Goal: Check status: Check status

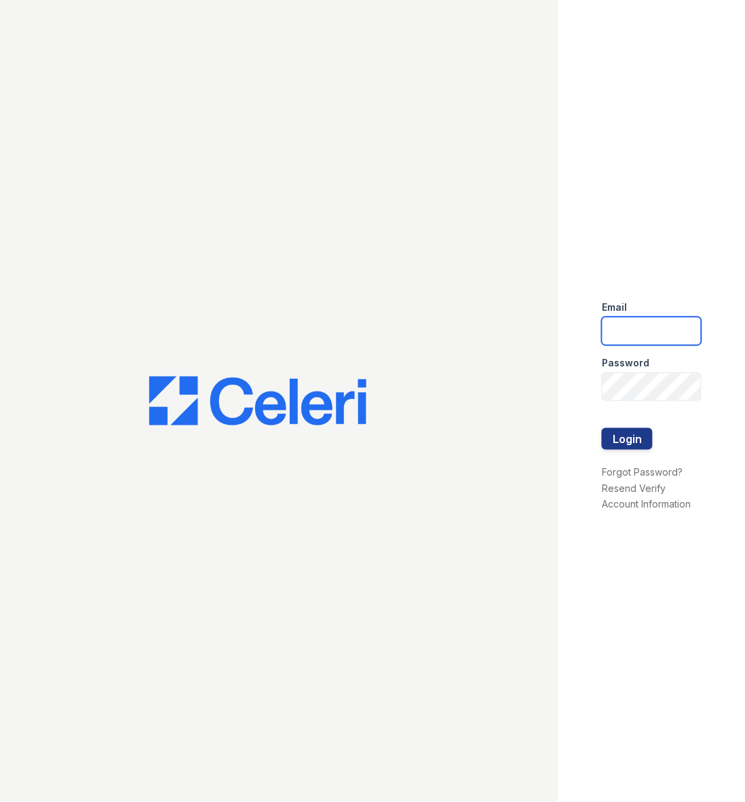
click at [638, 323] on input "email" at bounding box center [652, 331] width 100 height 28
type input "daniels.latoya@projectmanagementinc.net"
click at [647, 430] on button "Login" at bounding box center [627, 439] width 51 height 22
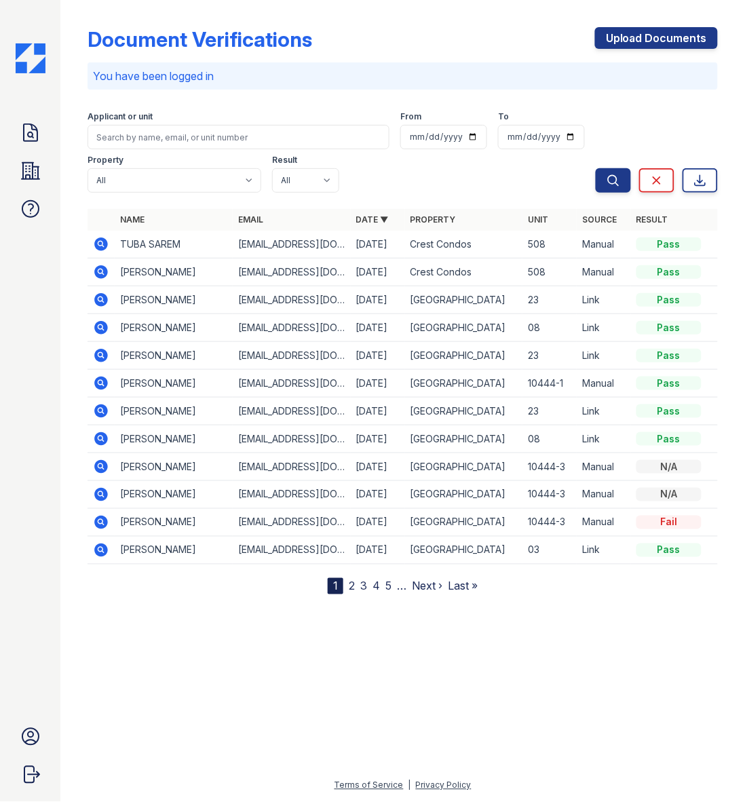
click at [354, 588] on link "2" at bounding box center [352, 586] width 6 height 14
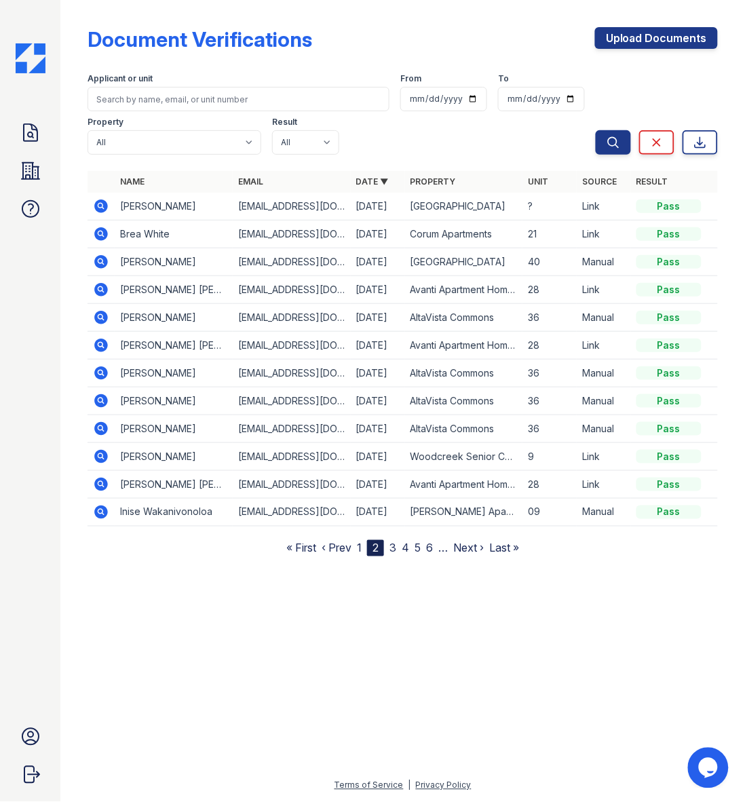
click at [100, 290] on icon at bounding box center [100, 288] width 3 height 3
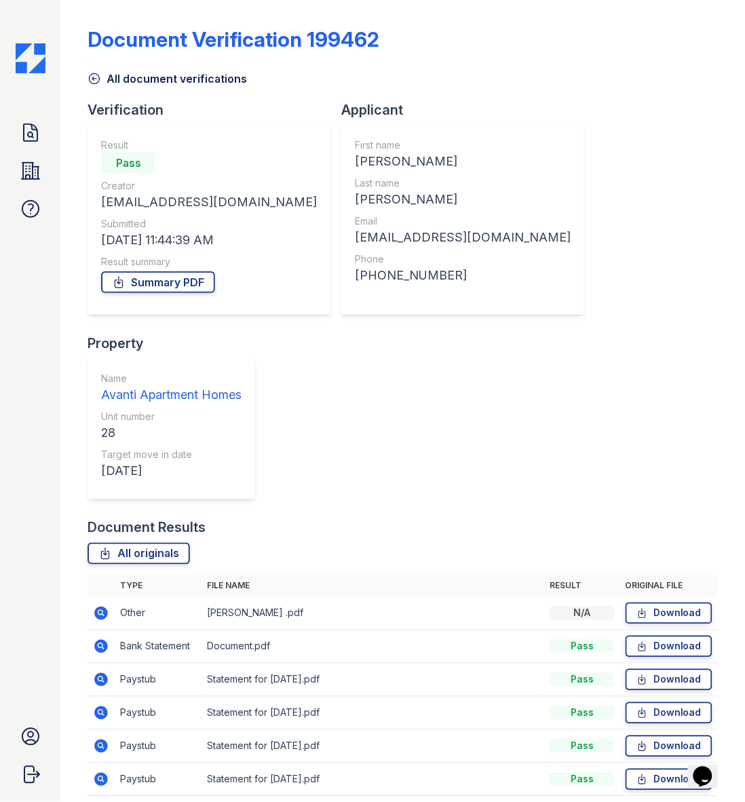
click at [97, 607] on icon at bounding box center [102, 614] width 14 height 14
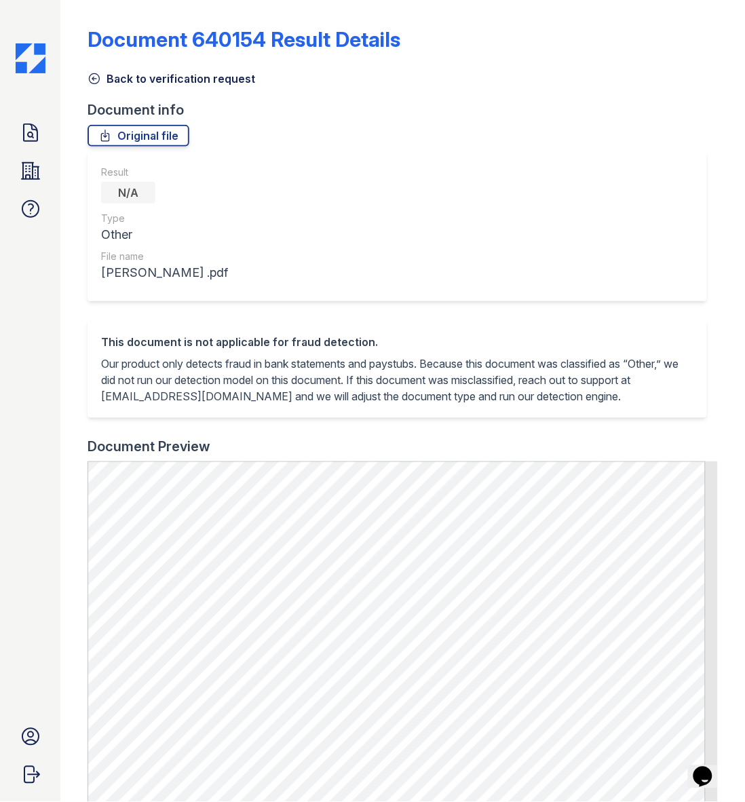
click at [93, 75] on icon at bounding box center [95, 79] width 14 height 14
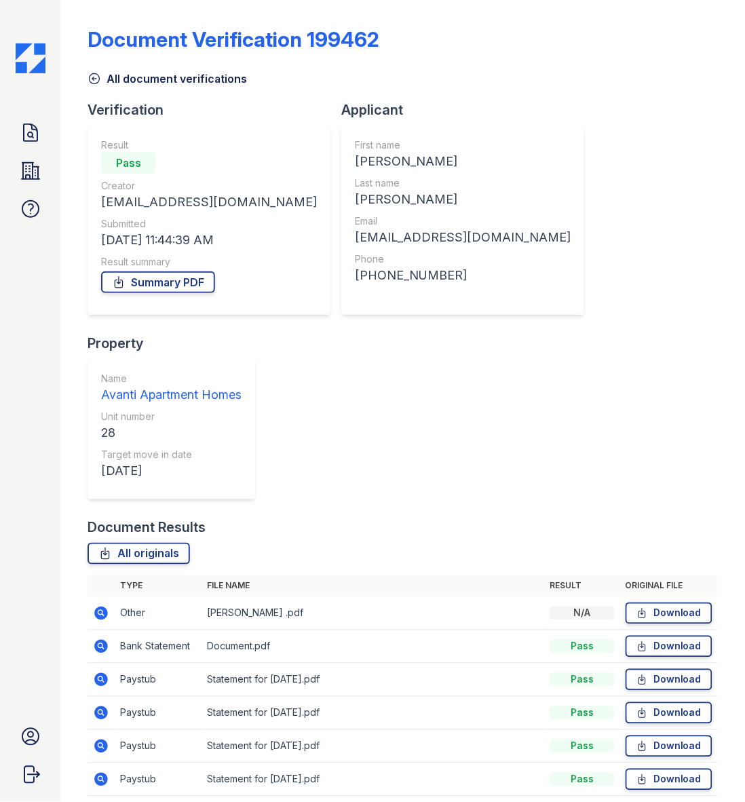
click at [94, 672] on icon at bounding box center [101, 680] width 16 height 16
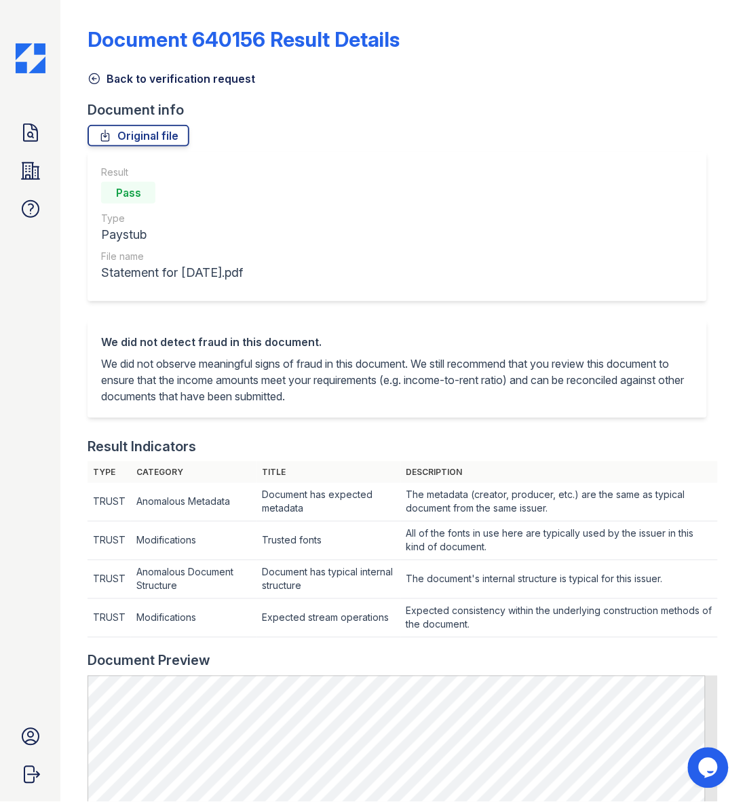
click at [96, 79] on icon at bounding box center [95, 79] width 14 height 14
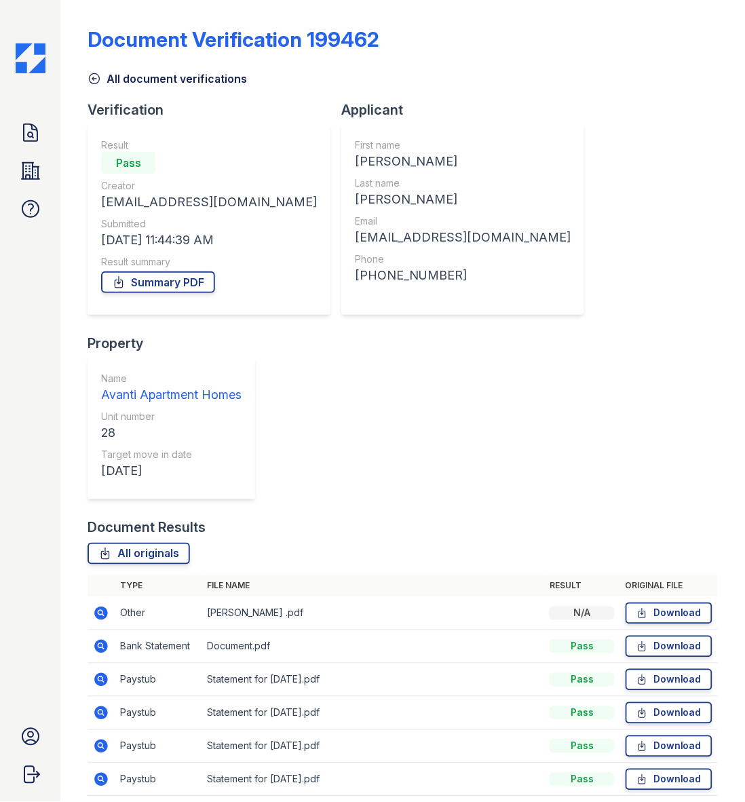
click at [96, 605] on icon at bounding box center [101, 613] width 16 height 16
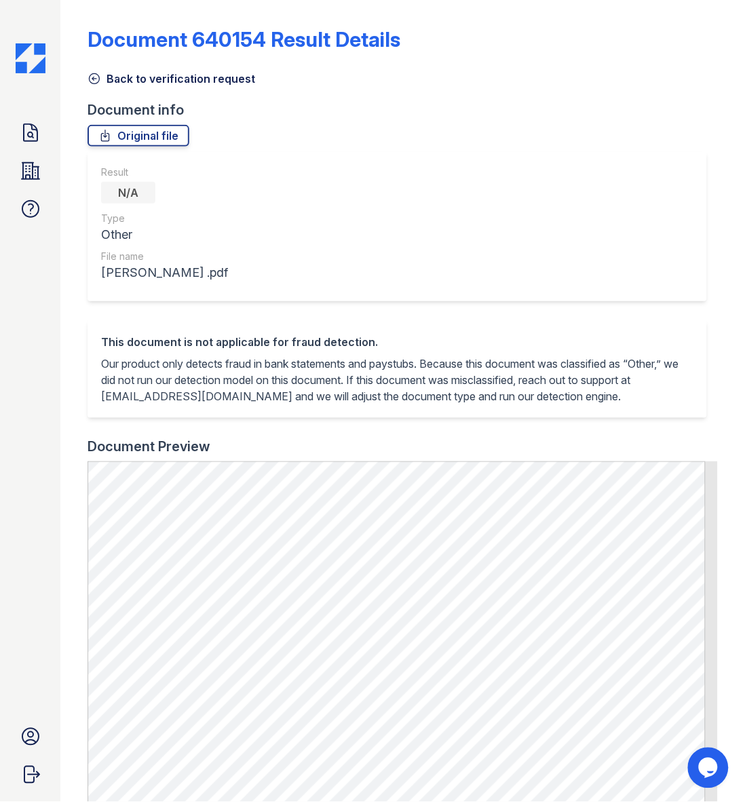
click at [95, 76] on icon at bounding box center [95, 79] width 14 height 14
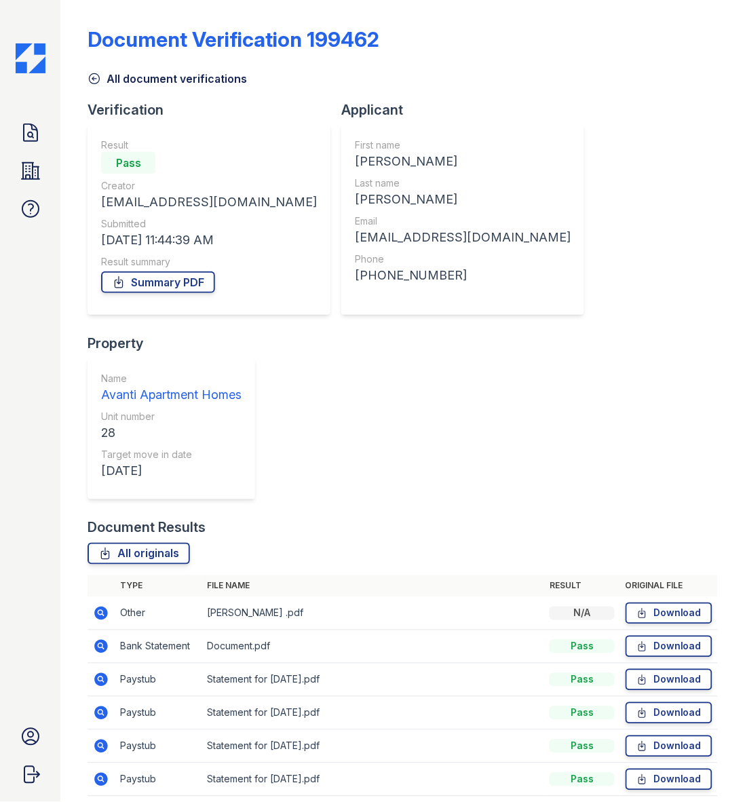
click at [100, 677] on icon at bounding box center [100, 678] width 3 height 3
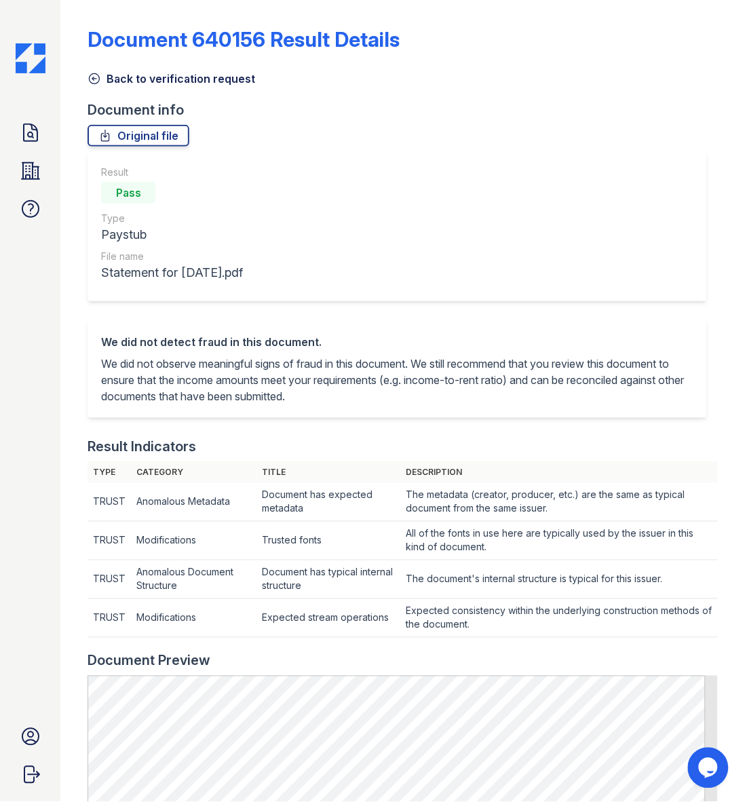
click at [88, 73] on icon at bounding box center [95, 79] width 14 height 14
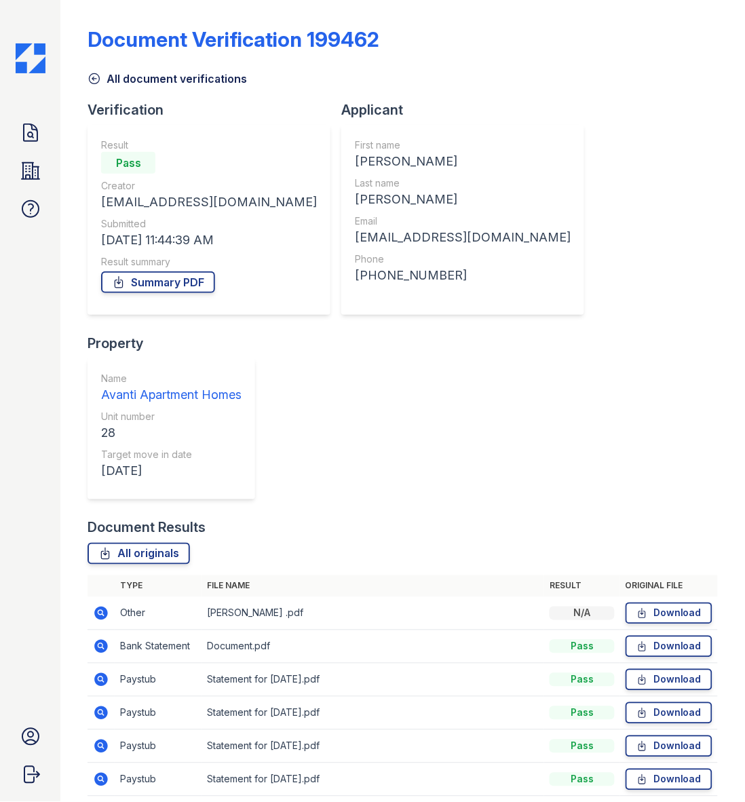
click at [96, 705] on icon at bounding box center [101, 713] width 16 height 16
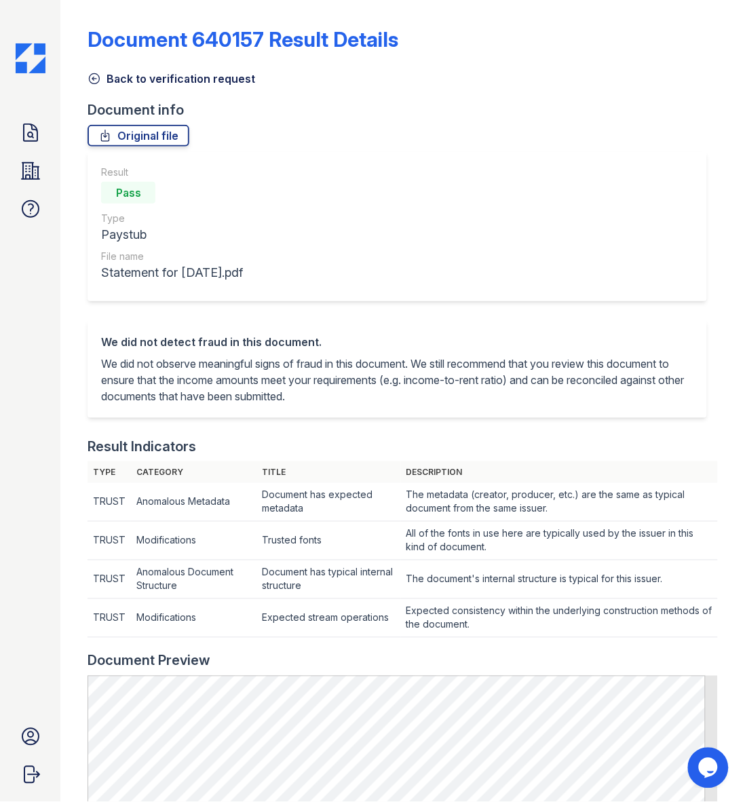
click at [96, 81] on icon at bounding box center [95, 79] width 14 height 14
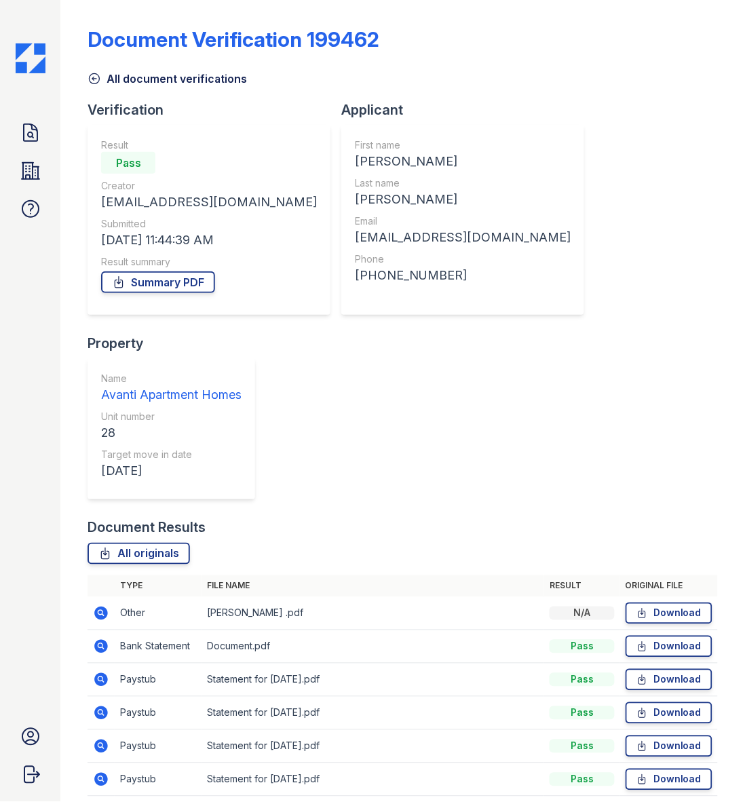
click at [100, 744] on icon at bounding box center [100, 745] width 3 height 3
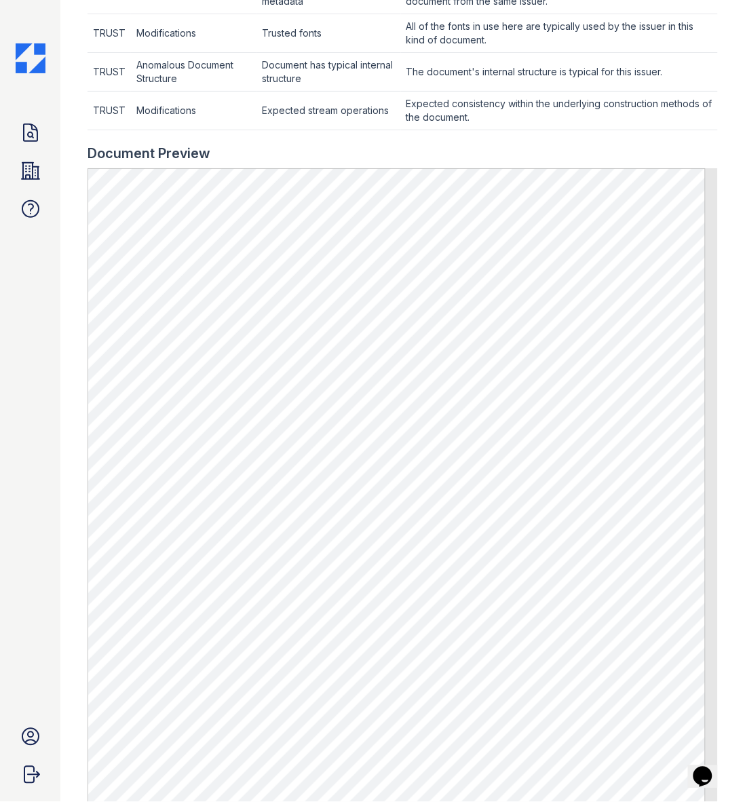
scroll to position [509, 0]
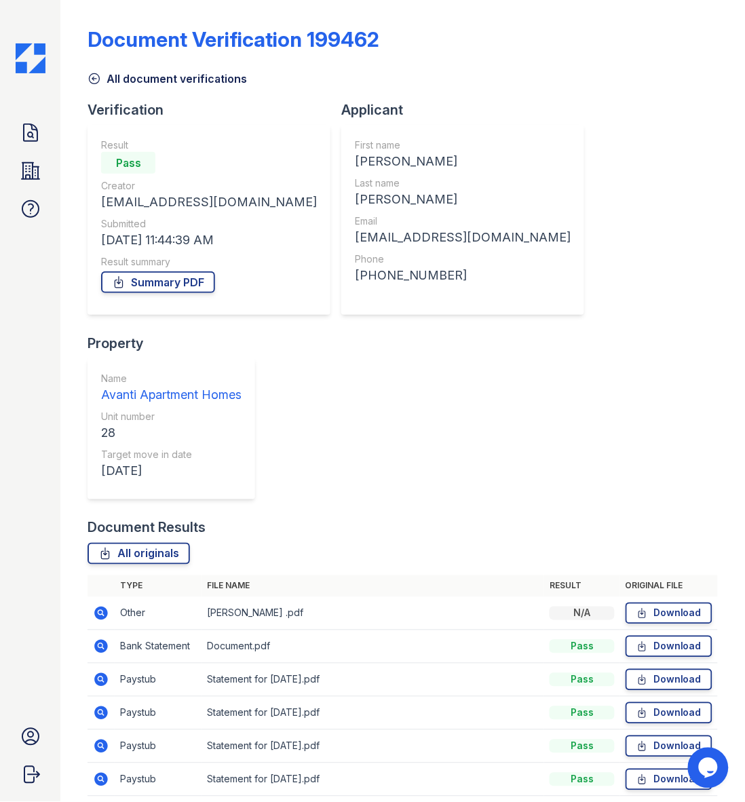
click at [103, 773] on icon at bounding box center [102, 780] width 14 height 14
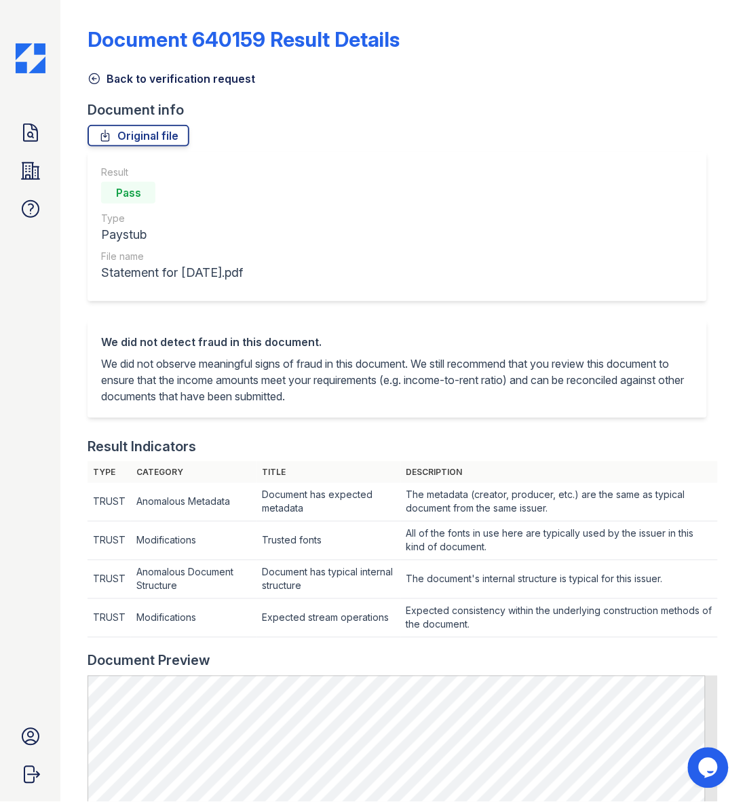
click at [96, 80] on icon at bounding box center [95, 79] width 14 height 14
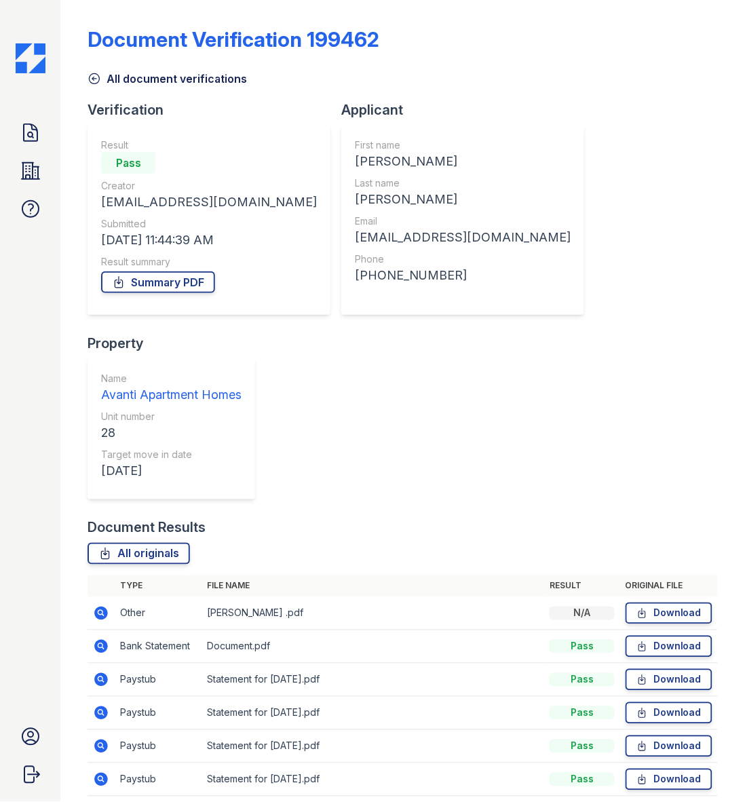
click at [102, 740] on icon at bounding box center [102, 747] width 14 height 14
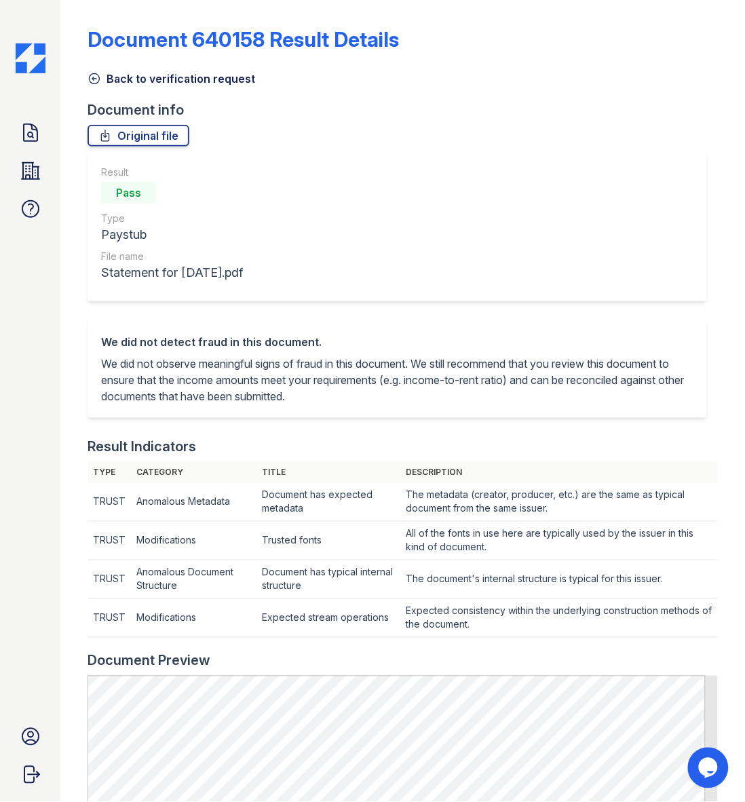
click at [90, 81] on icon at bounding box center [95, 79] width 10 height 10
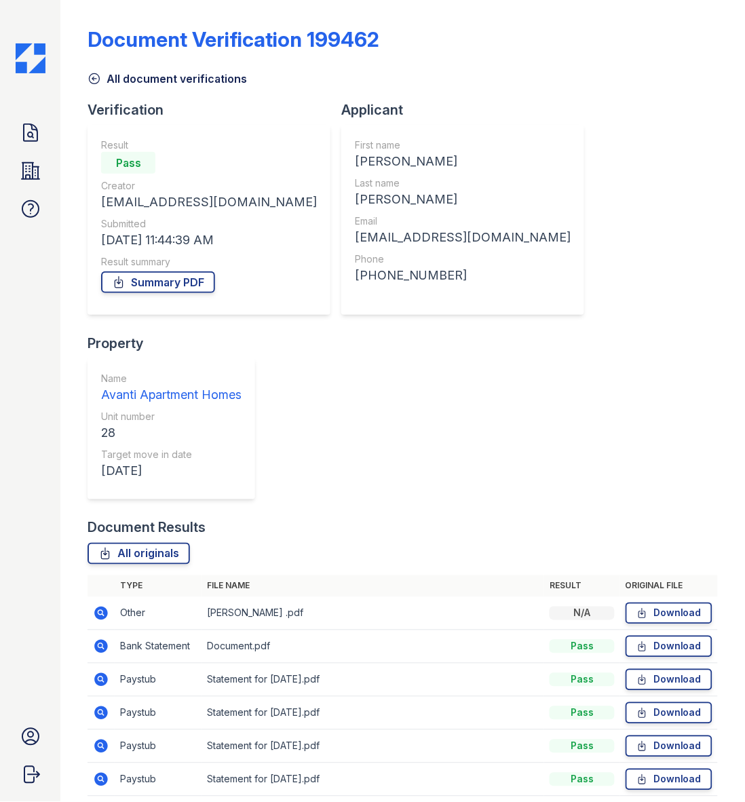
click at [105, 773] on icon at bounding box center [102, 780] width 14 height 14
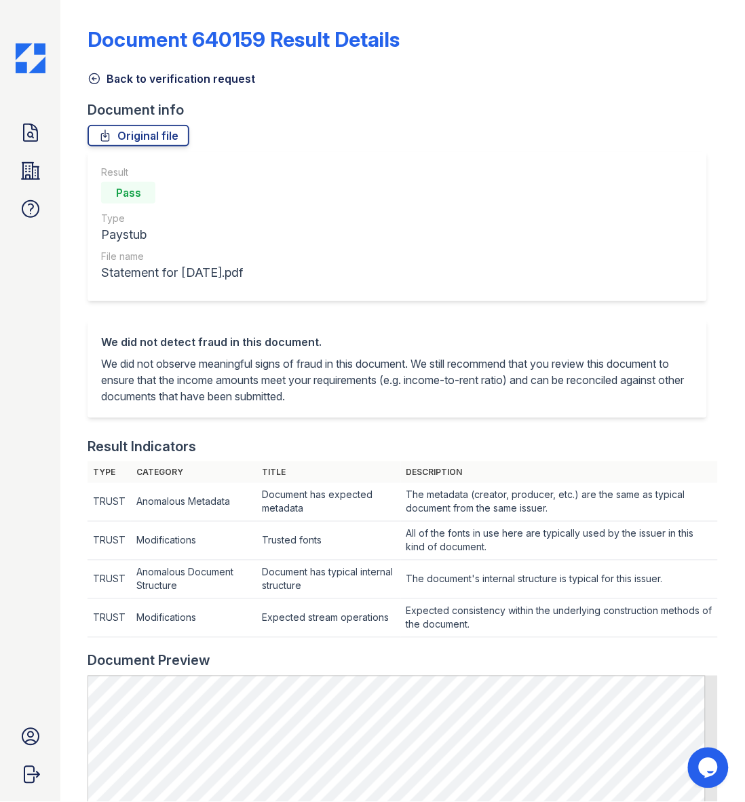
click at [93, 79] on icon at bounding box center [95, 79] width 10 height 10
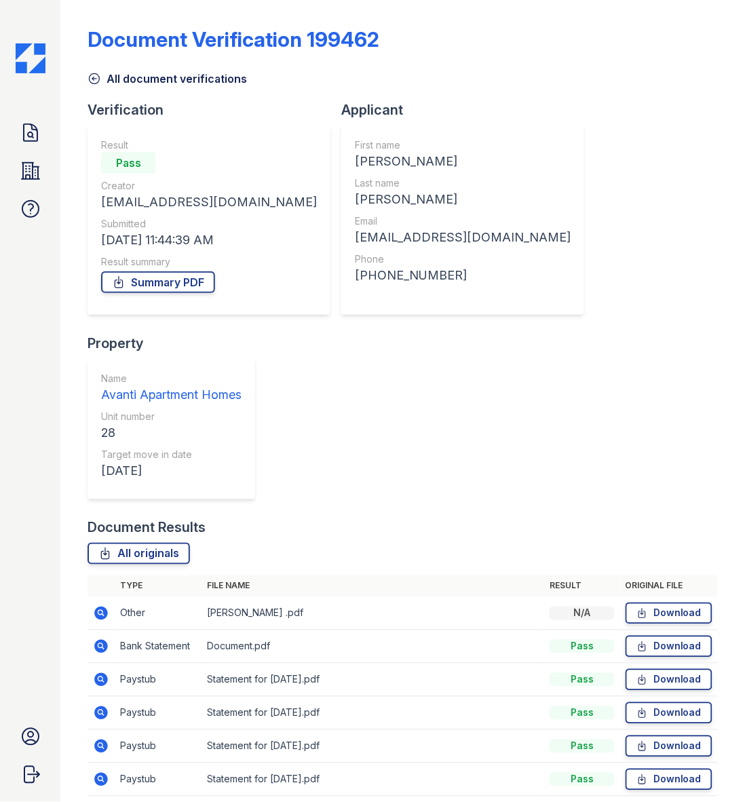
click at [102, 738] on icon at bounding box center [101, 746] width 16 height 16
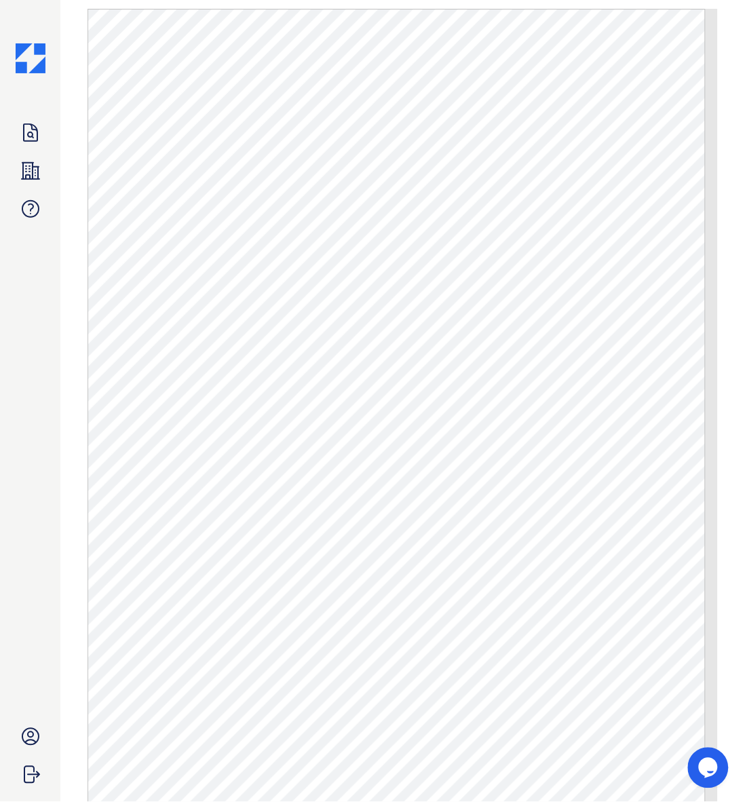
scroll to position [679, 0]
